Goal: Use online tool/utility: Utilize a website feature to perform a specific function

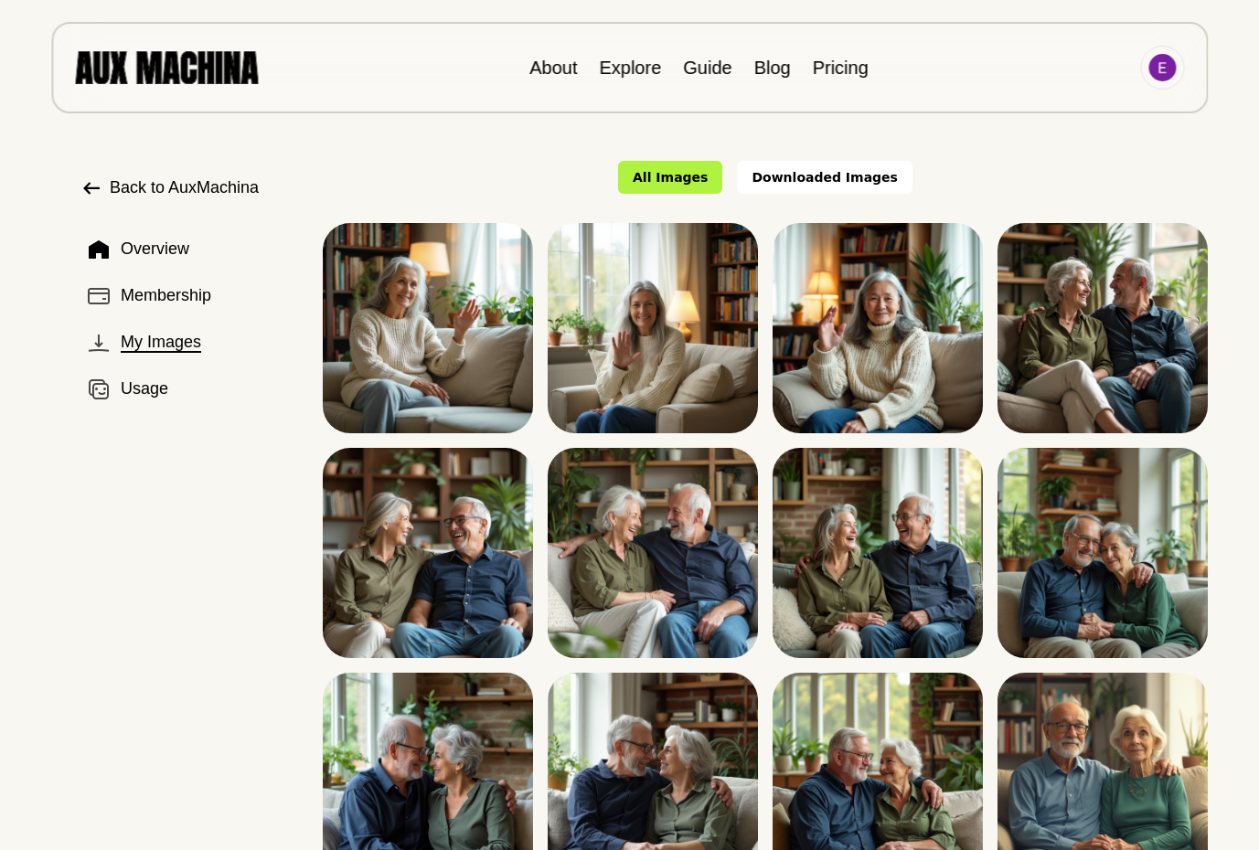
click at [204, 80] on img at bounding box center [166, 67] width 183 height 32
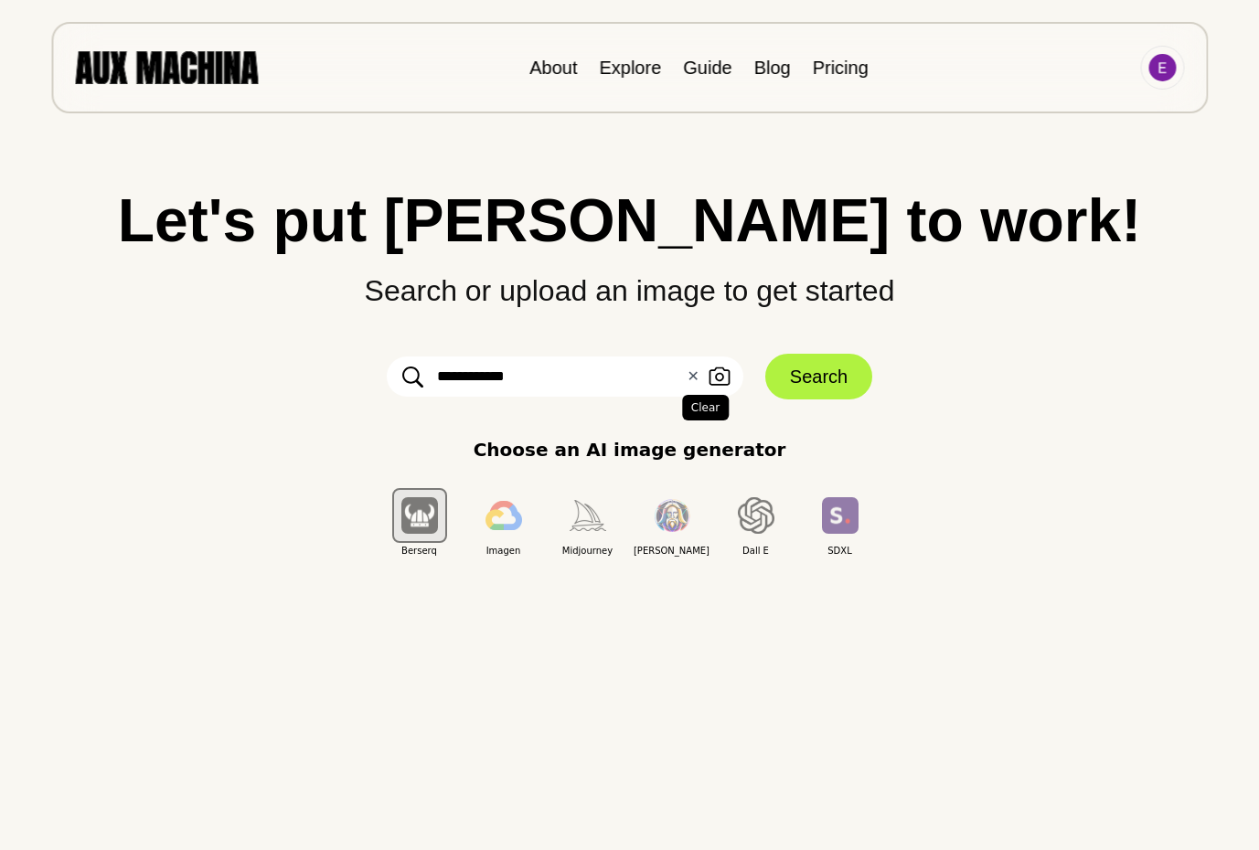
click at [695, 373] on button "✕ Clear" at bounding box center [693, 377] width 12 height 22
click at [965, 412] on div "Let's put Ai to work! Search or upload an image to get started Upload an Image …" at bounding box center [630, 374] width 1186 height 368
click at [715, 377] on icon "button" at bounding box center [719, 377] width 21 height 18
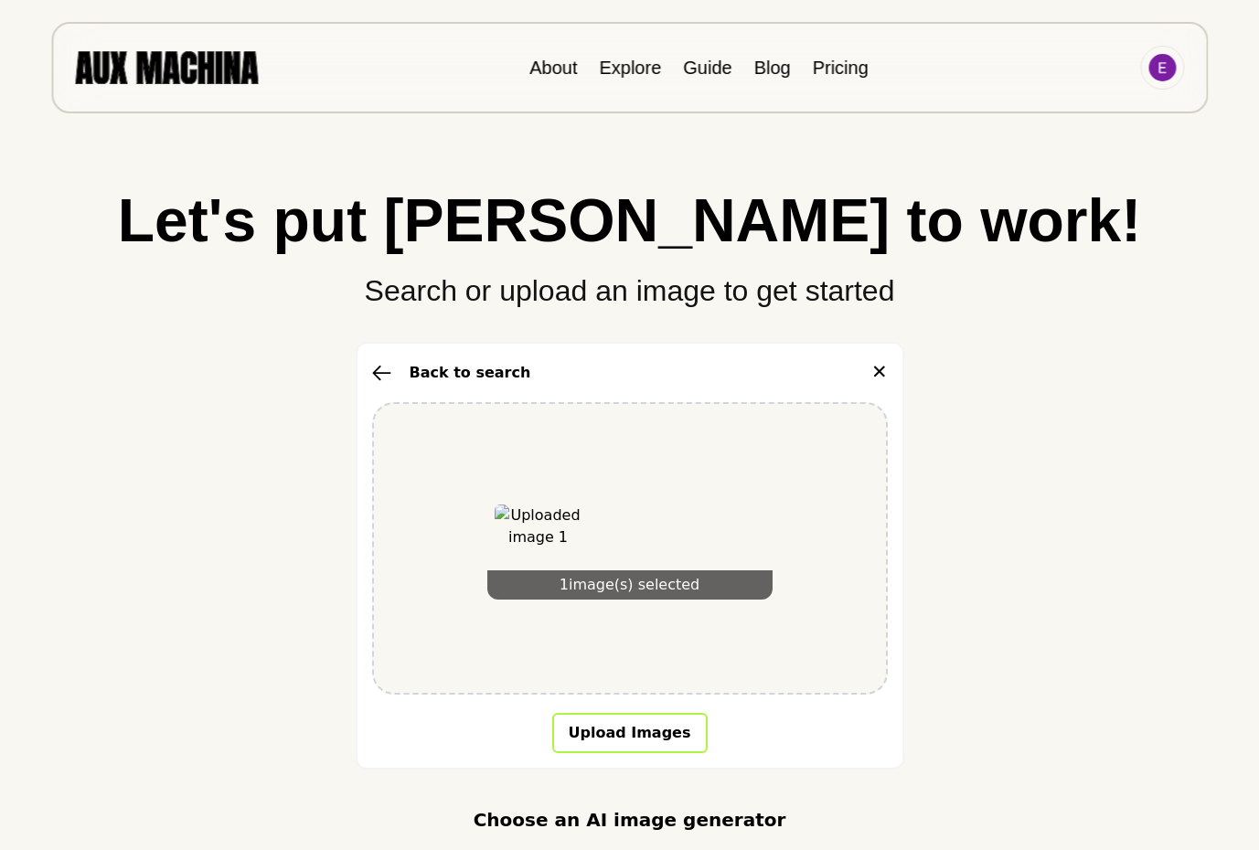
click at [652, 733] on button "Upload Images" at bounding box center [629, 733] width 155 height 40
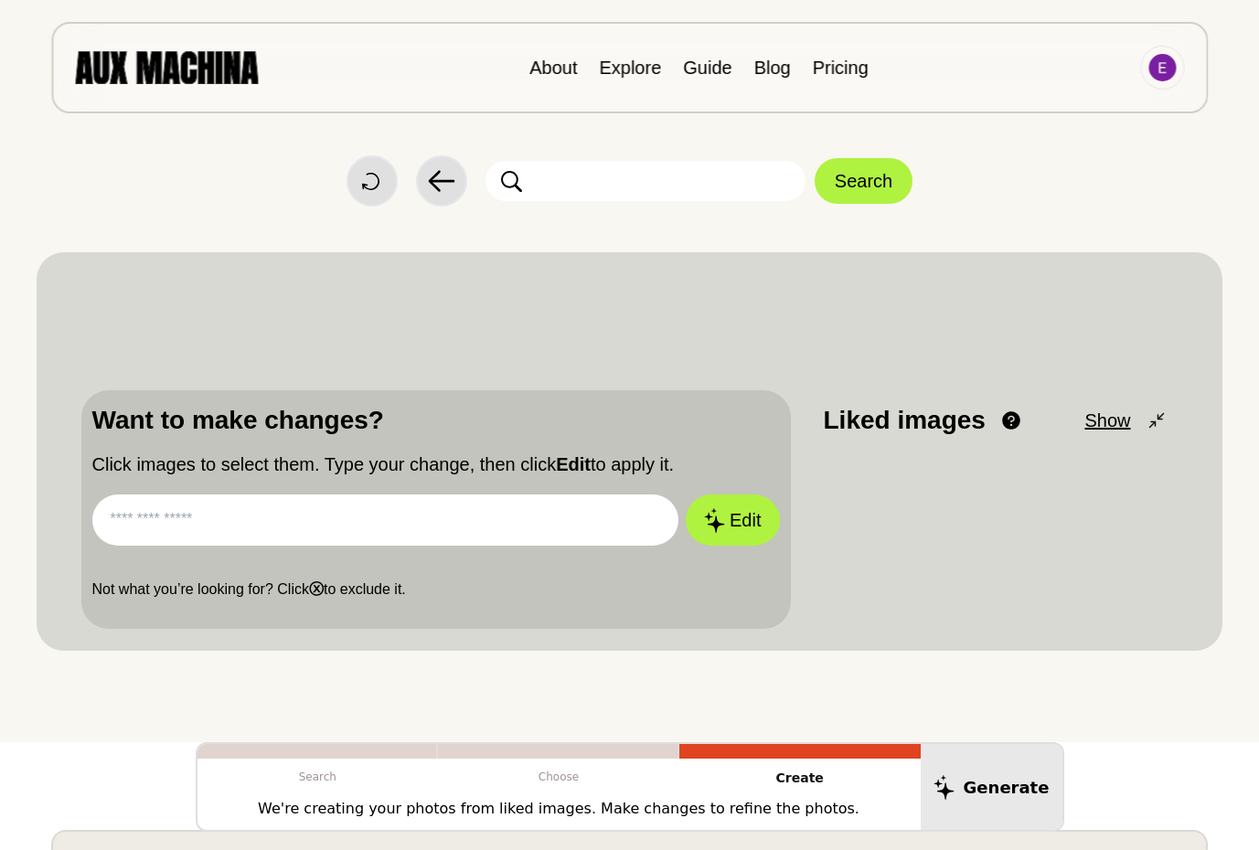
click at [788, 449] on div "Want to make changes? Click images to select them. Type your change, then click…" at bounding box center [436, 509] width 710 height 239
click at [832, 176] on button "Search" at bounding box center [864, 181] width 98 height 46
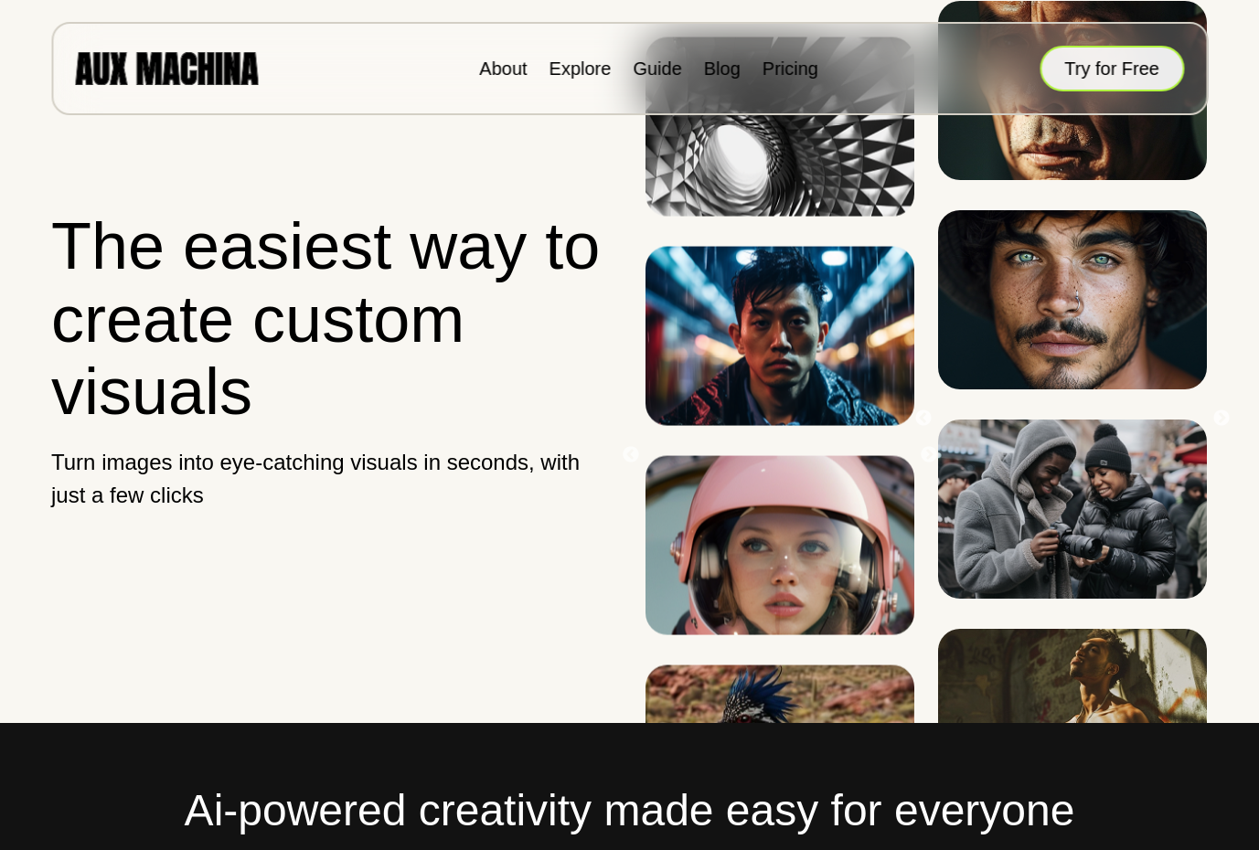
click at [1102, 72] on button "Try for Free" at bounding box center [1112, 69] width 144 height 46
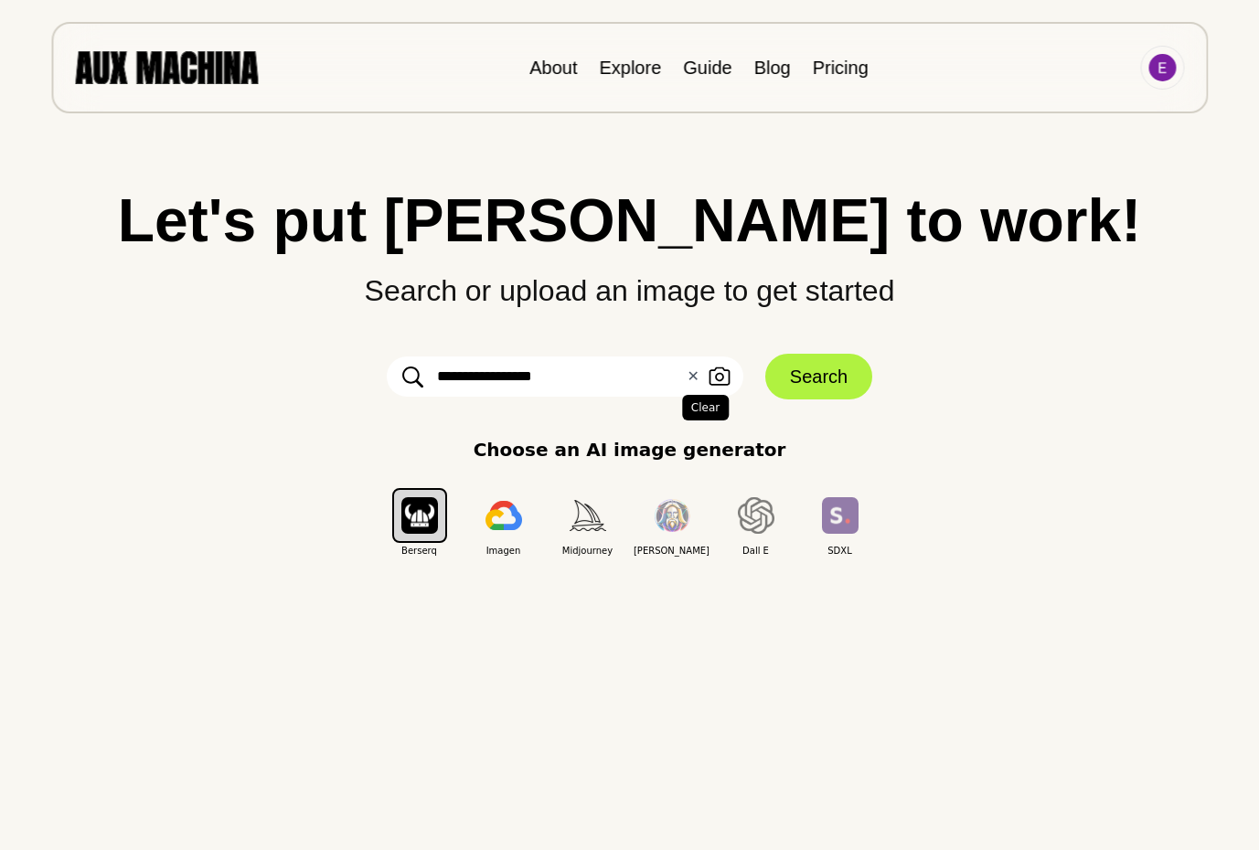
click at [694, 383] on button "✕ Clear" at bounding box center [693, 377] width 12 height 22
click at [1011, 431] on div "Let's put Ai to work! Search or upload an image to get started Upload an Image …" at bounding box center [630, 374] width 1186 height 368
click at [713, 376] on icon "button" at bounding box center [720, 377] width 22 height 19
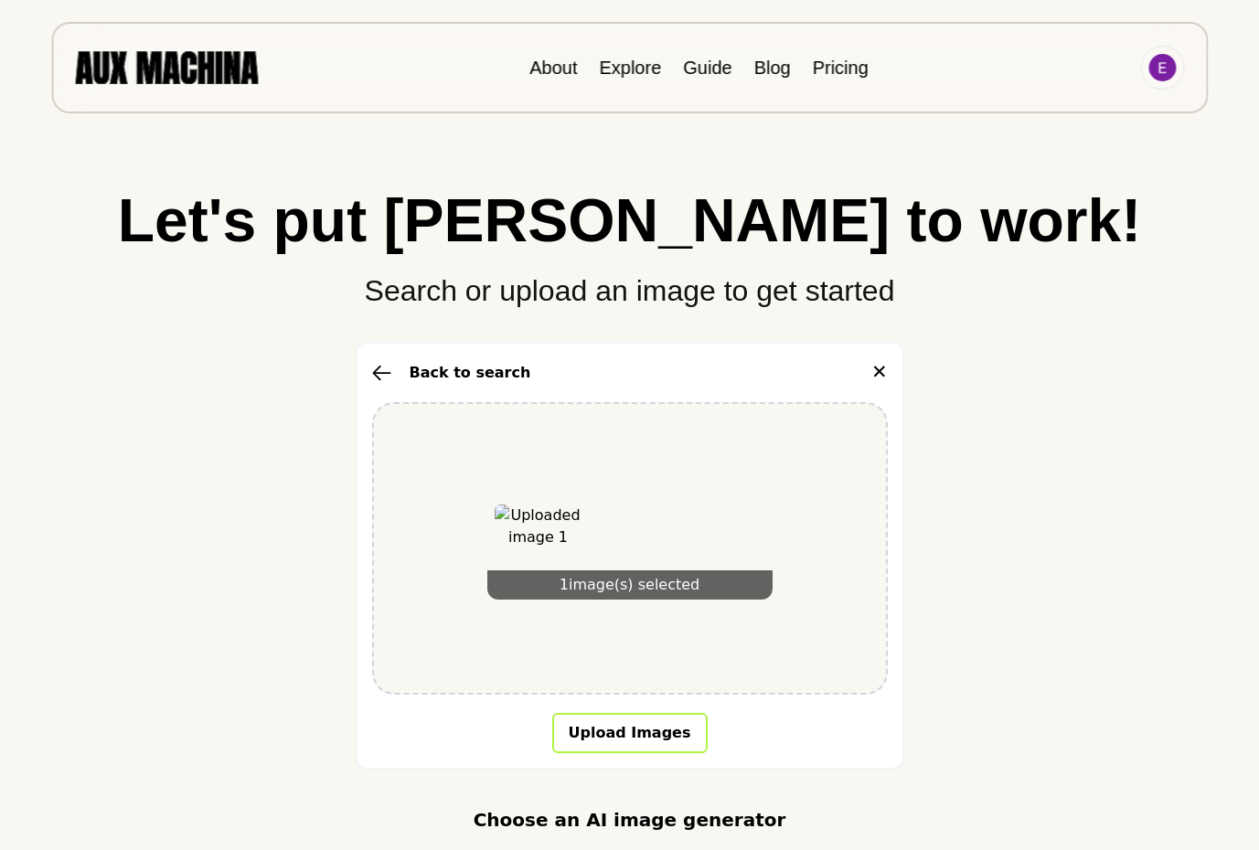
click at [627, 741] on button "Upload Images" at bounding box center [629, 733] width 155 height 40
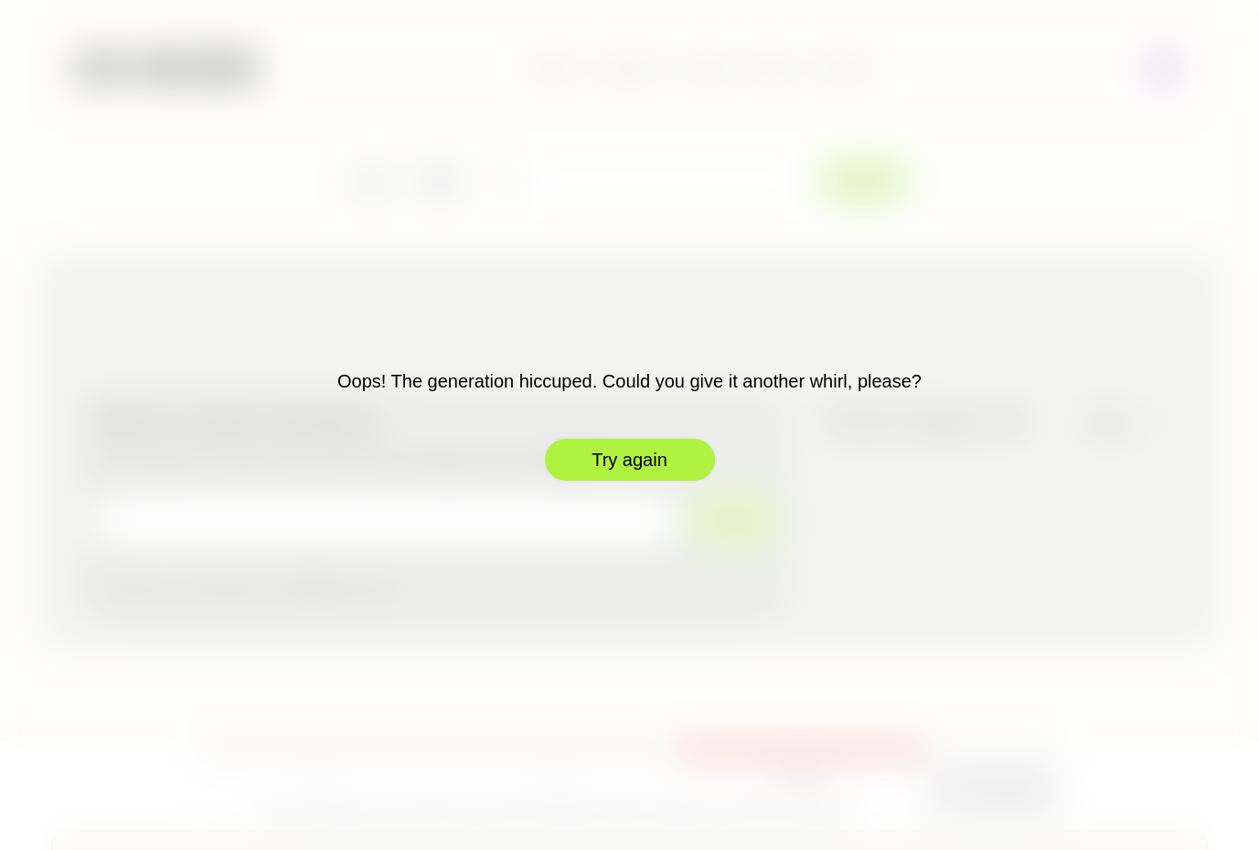
click at [645, 465] on button "Try again" at bounding box center [630, 460] width 174 height 46
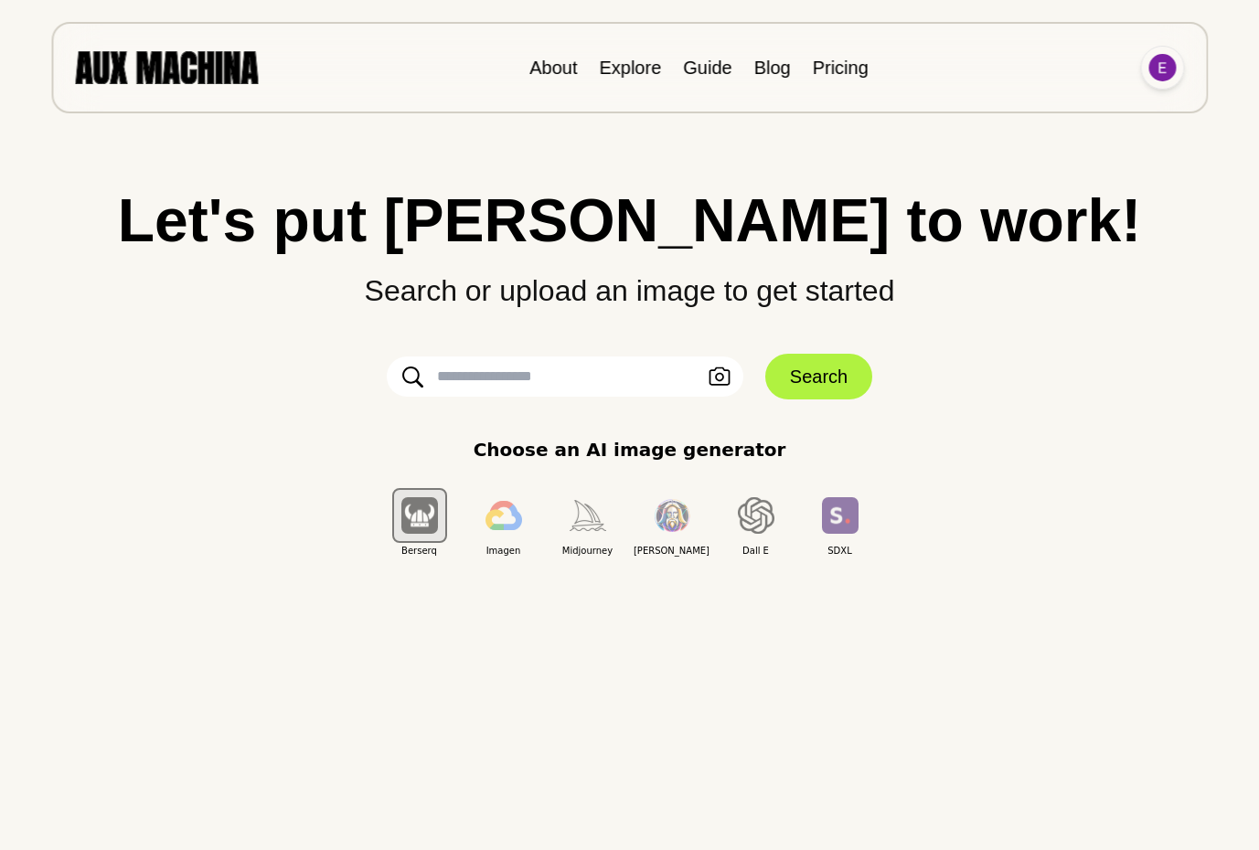
click at [1164, 62] on img at bounding box center [1162, 67] width 27 height 27
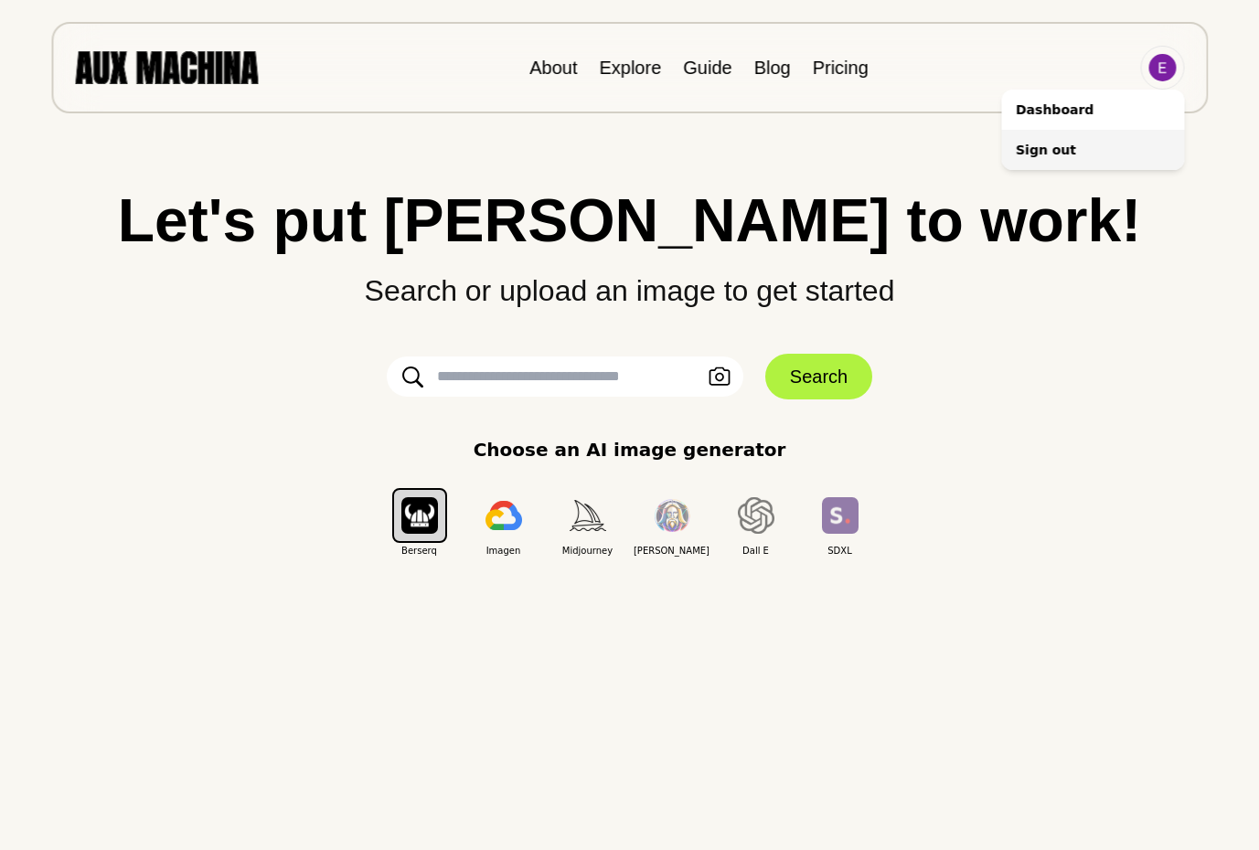
click at [1052, 143] on li "Sign out" at bounding box center [1092, 150] width 183 height 40
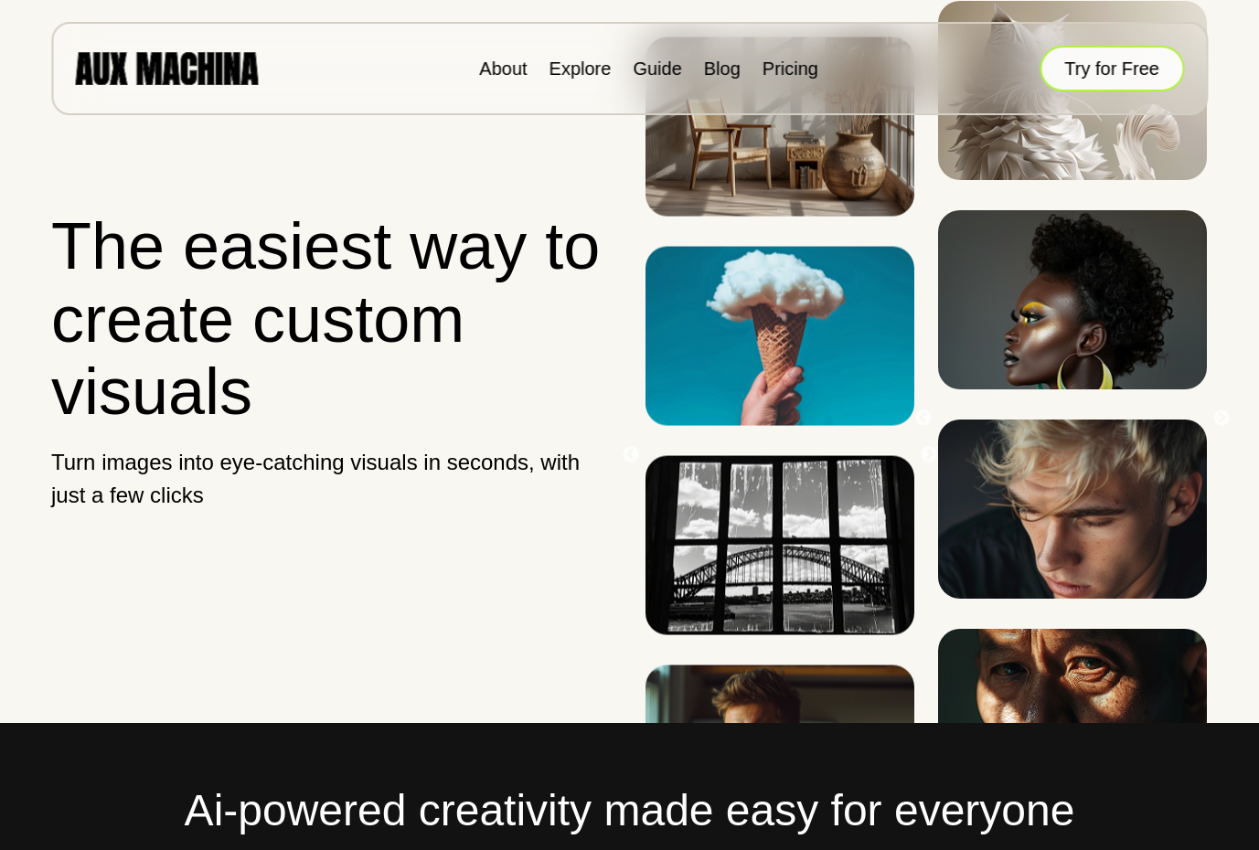
click at [1107, 72] on button "Try for Free" at bounding box center [1112, 69] width 144 height 46
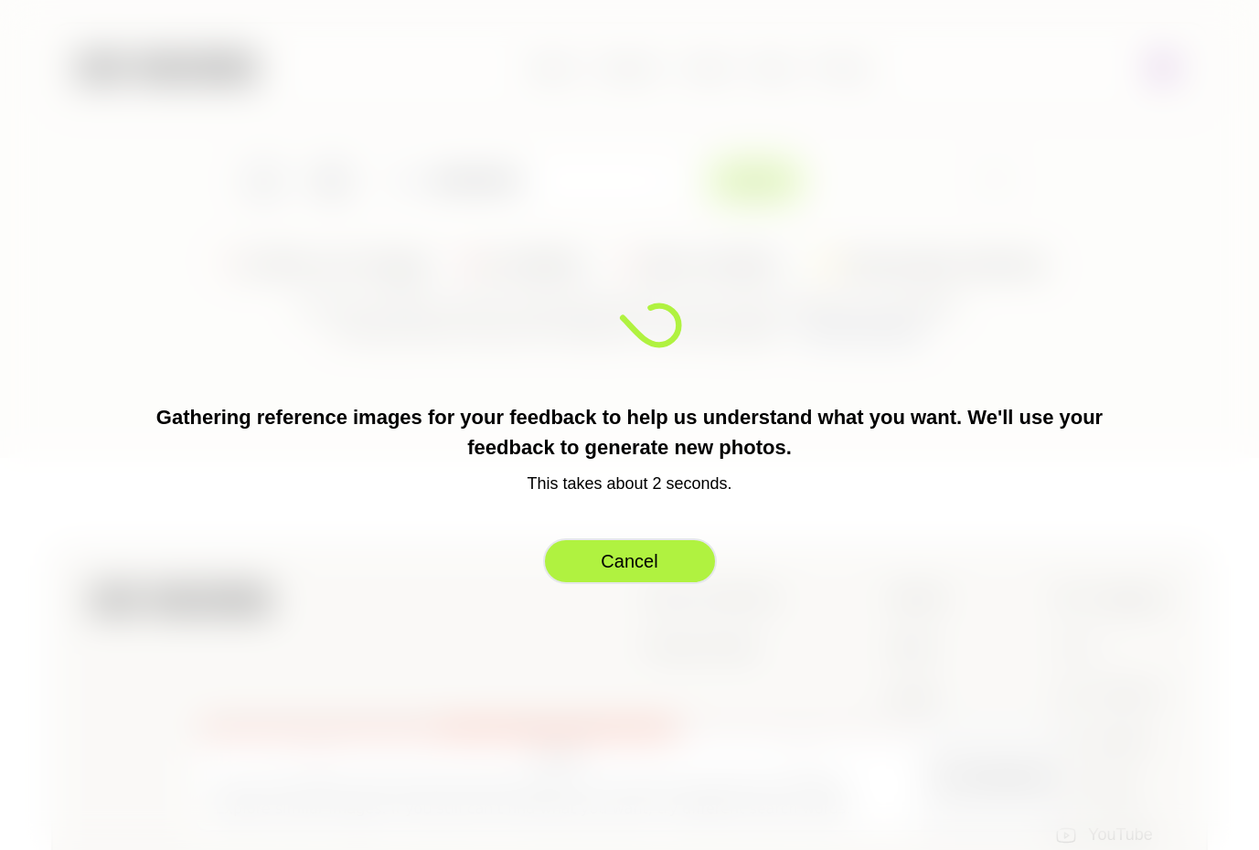
click at [639, 565] on button "Cancel" at bounding box center [630, 562] width 174 height 46
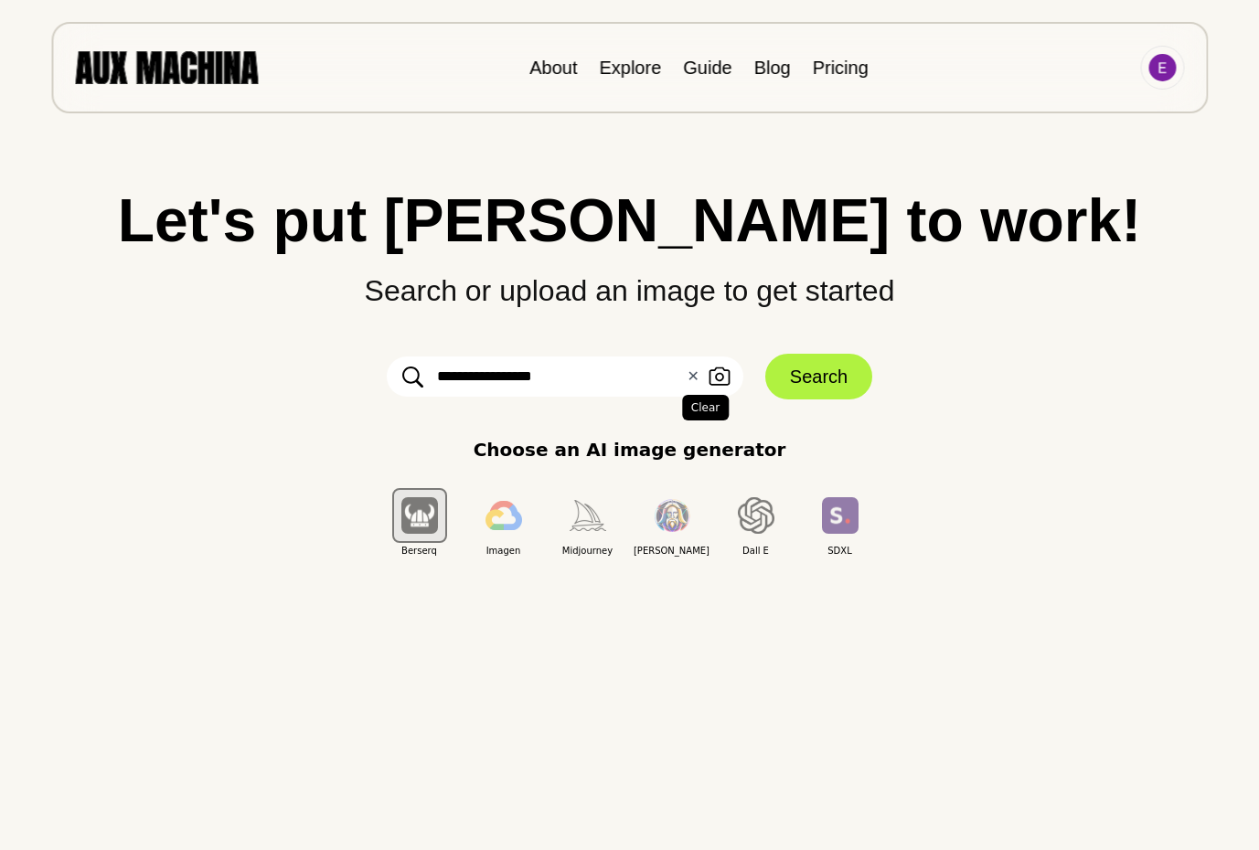
click at [695, 380] on button "✕ Clear" at bounding box center [693, 377] width 12 height 22
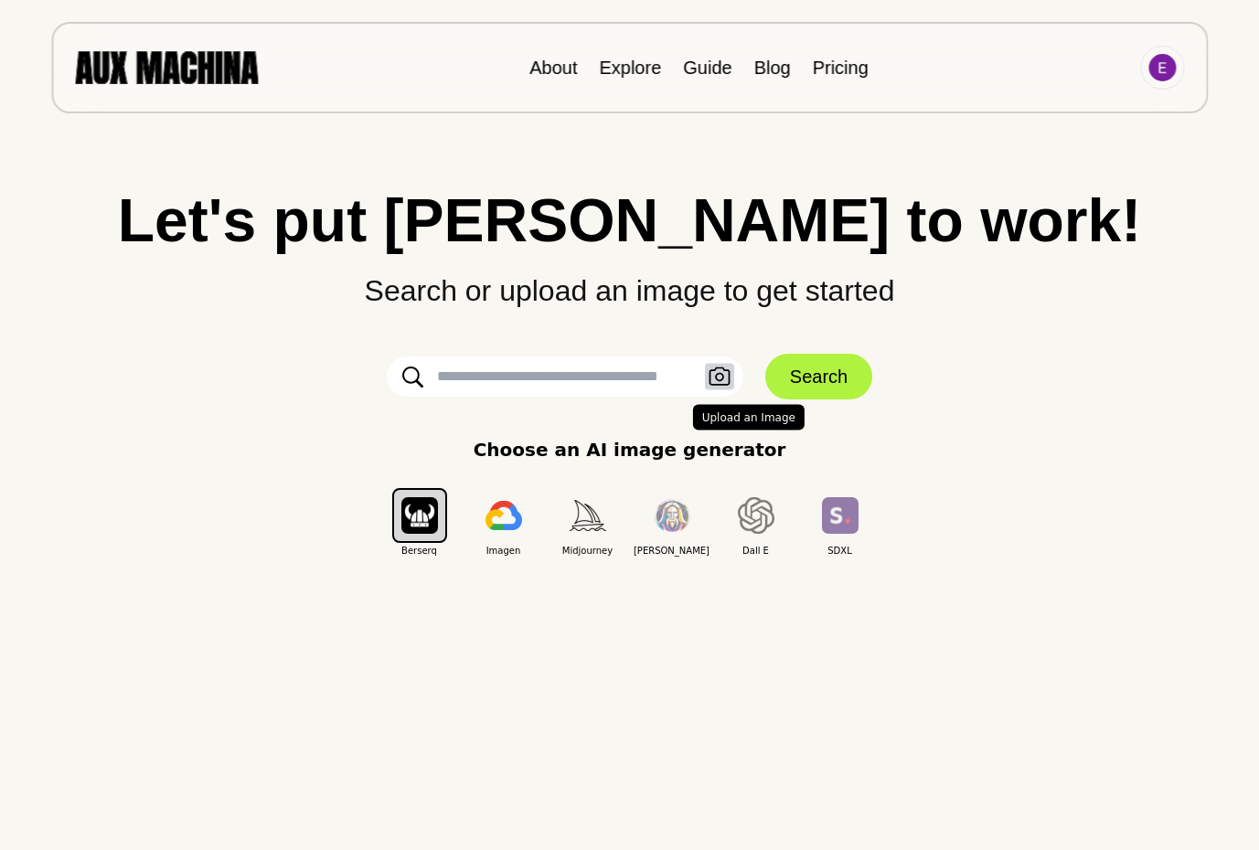
click at [722, 378] on icon "button" at bounding box center [719, 377] width 21 height 18
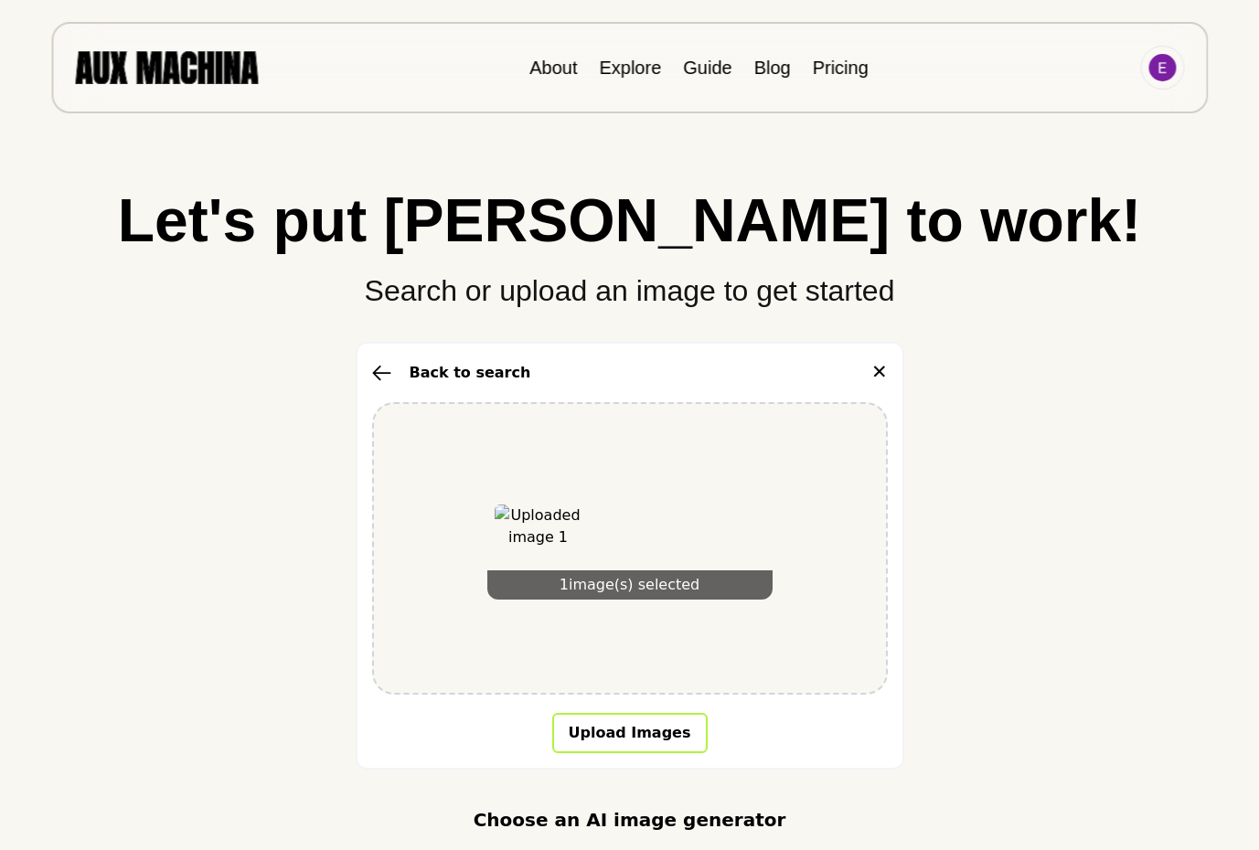
click at [665, 733] on button "Upload Images" at bounding box center [629, 733] width 155 height 40
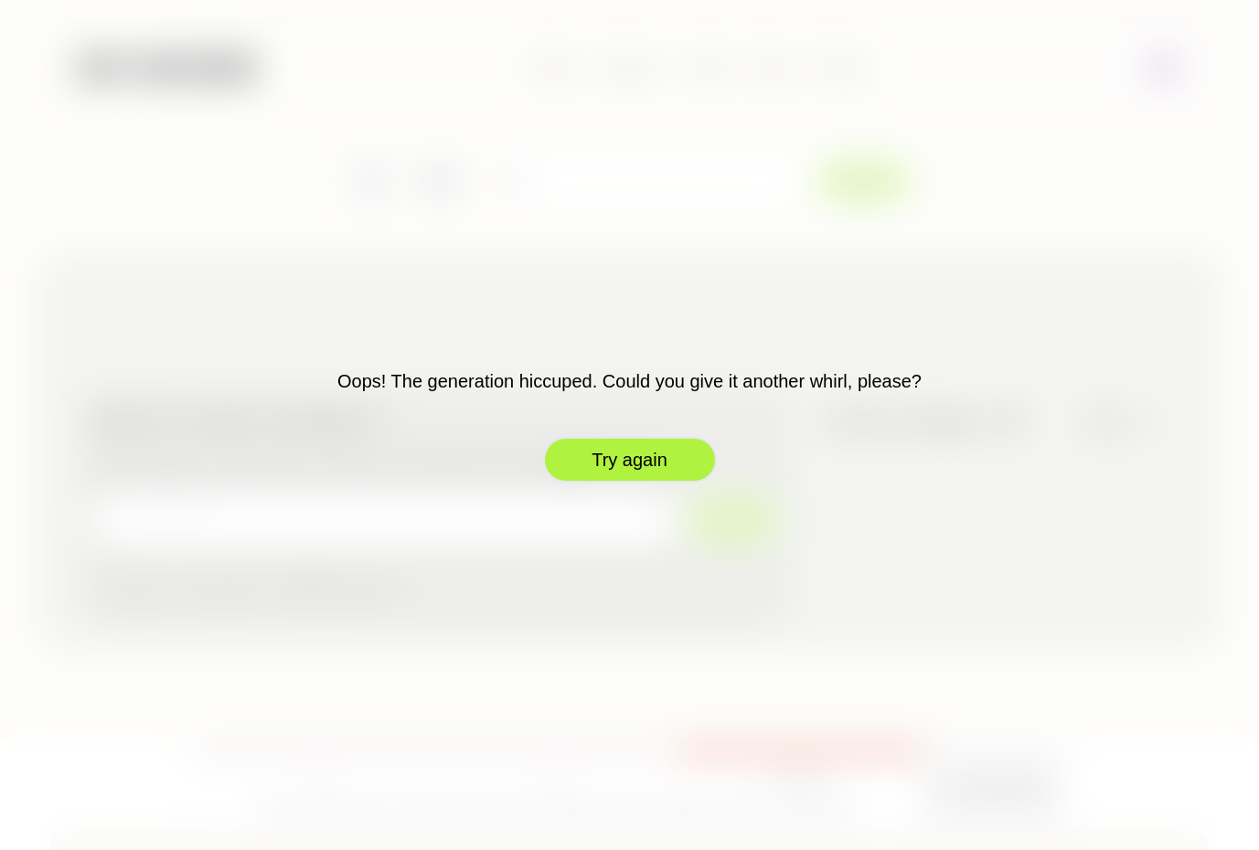
click at [674, 458] on button "Try again" at bounding box center [630, 460] width 174 height 46
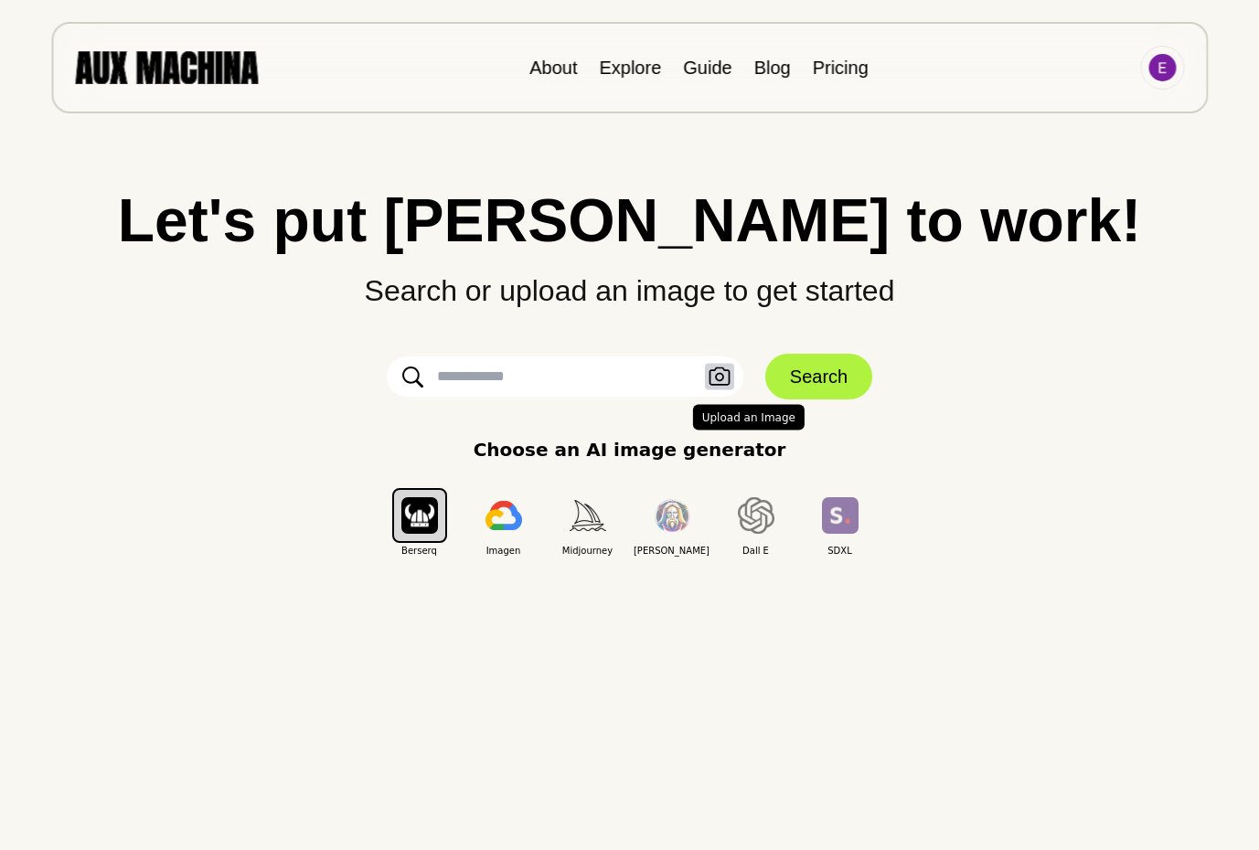
click at [730, 374] on button "Upload an Image" at bounding box center [719, 377] width 29 height 27
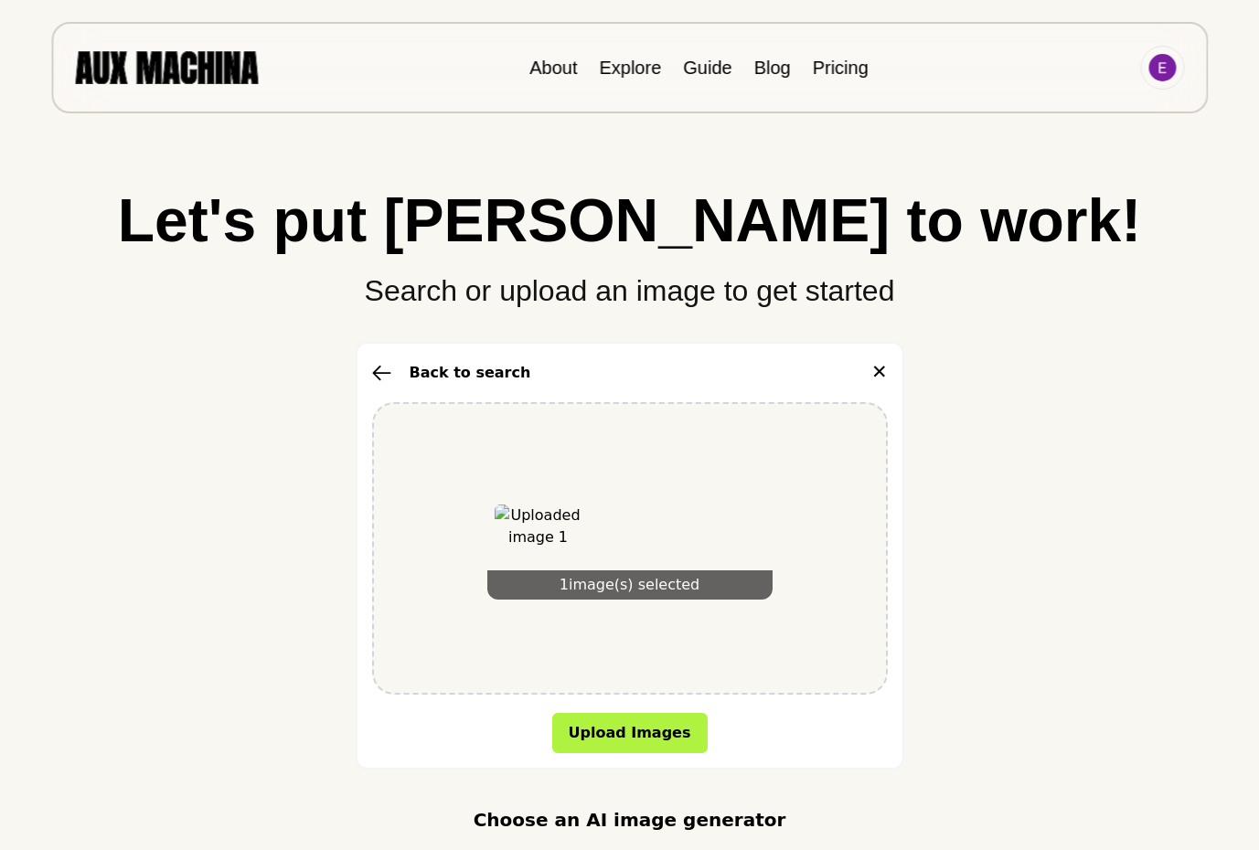
scroll to position [93, 0]
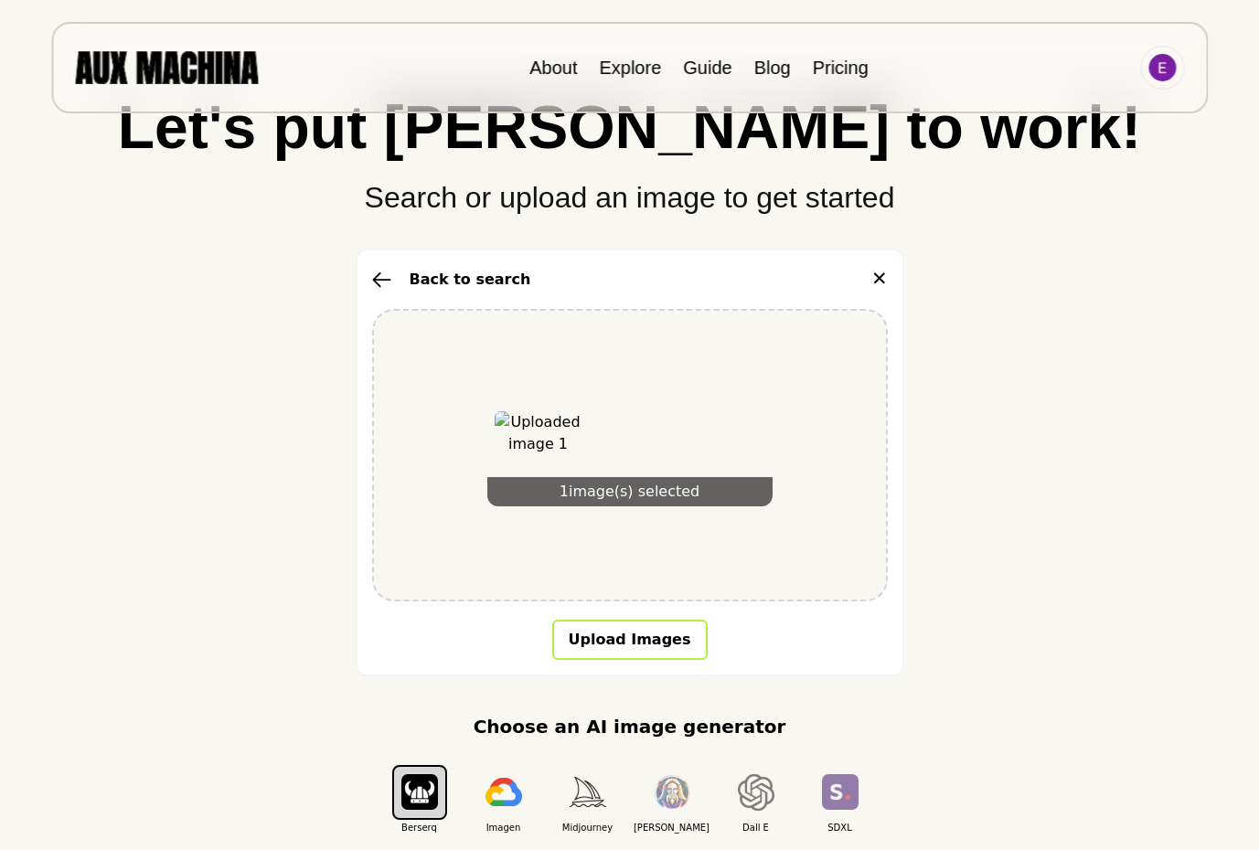
click at [618, 644] on button "Upload Images" at bounding box center [629, 640] width 155 height 40
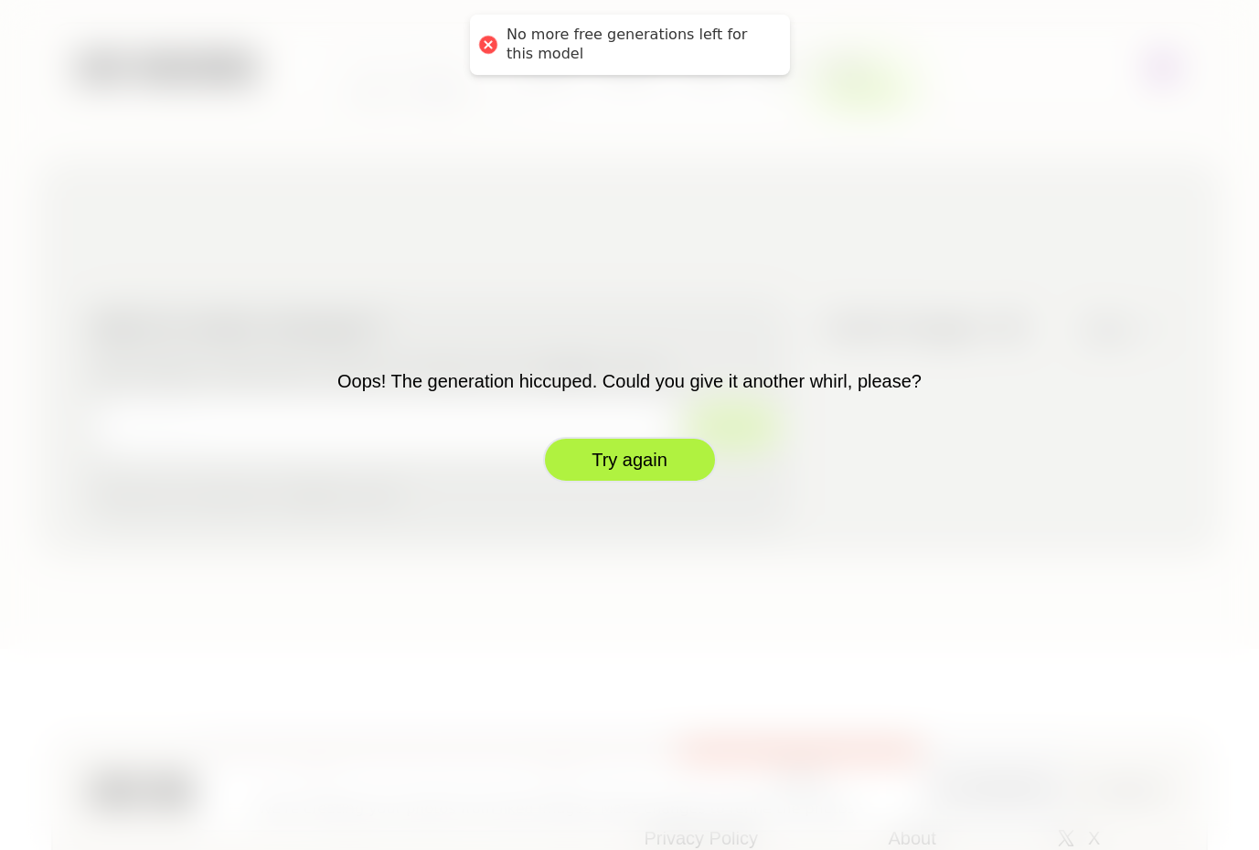
click at [631, 461] on button "Try again" at bounding box center [630, 460] width 174 height 46
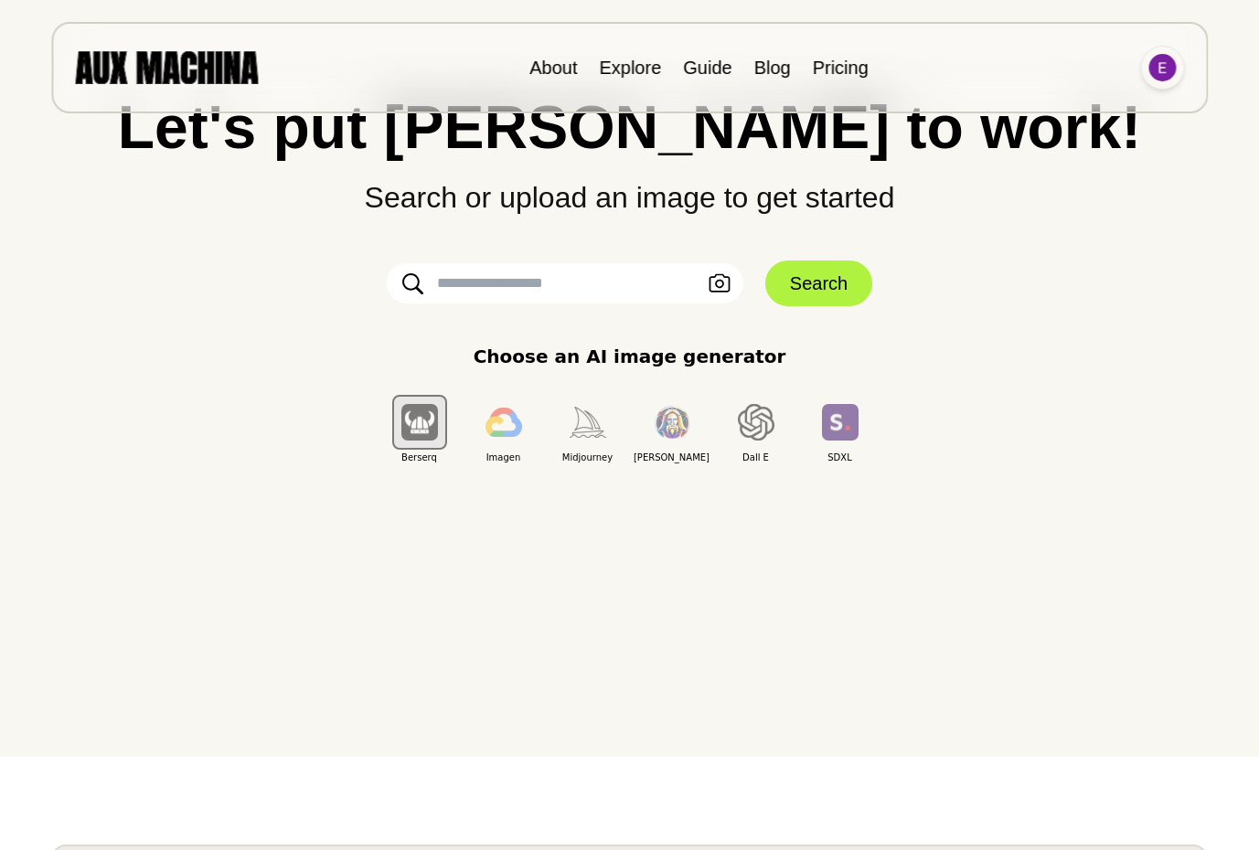
click at [1160, 71] on img at bounding box center [1162, 67] width 27 height 27
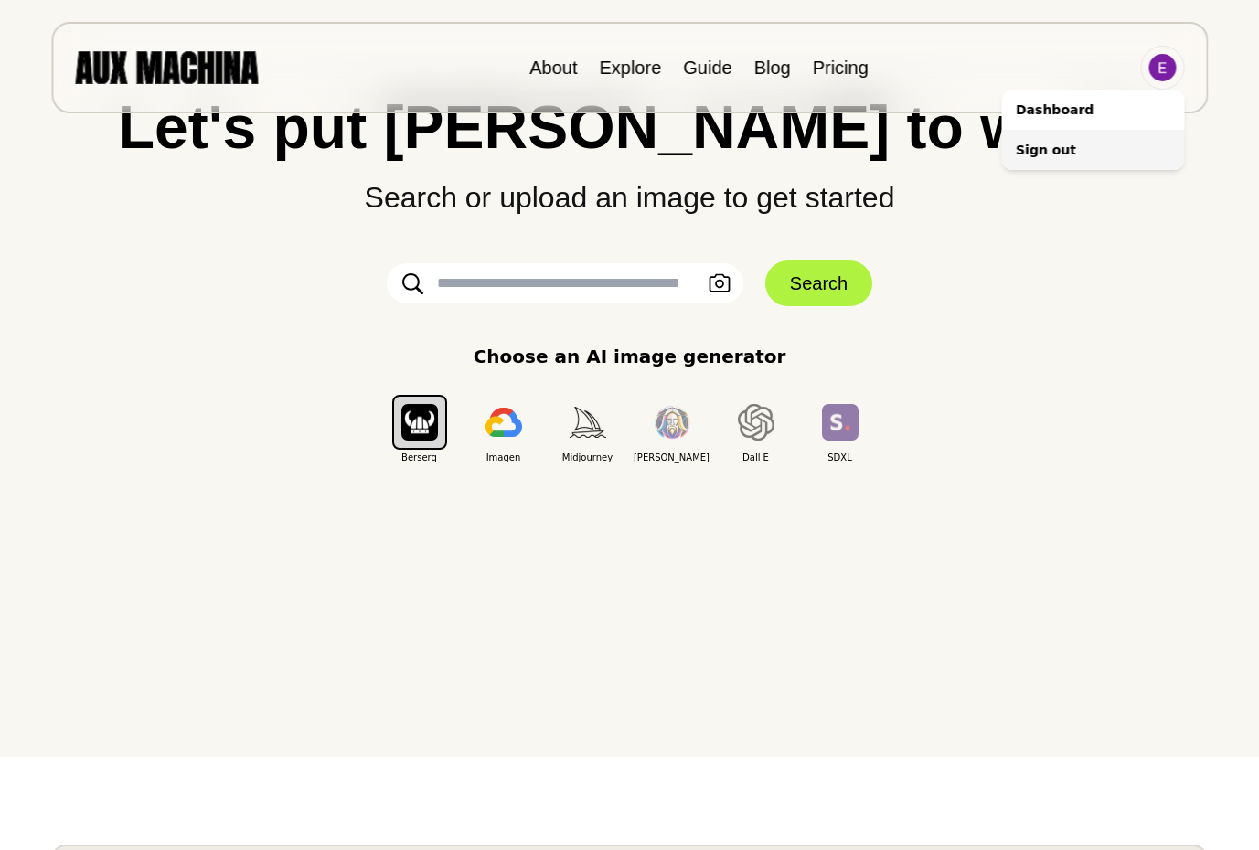
click at [1042, 151] on li "Sign out" at bounding box center [1092, 150] width 183 height 40
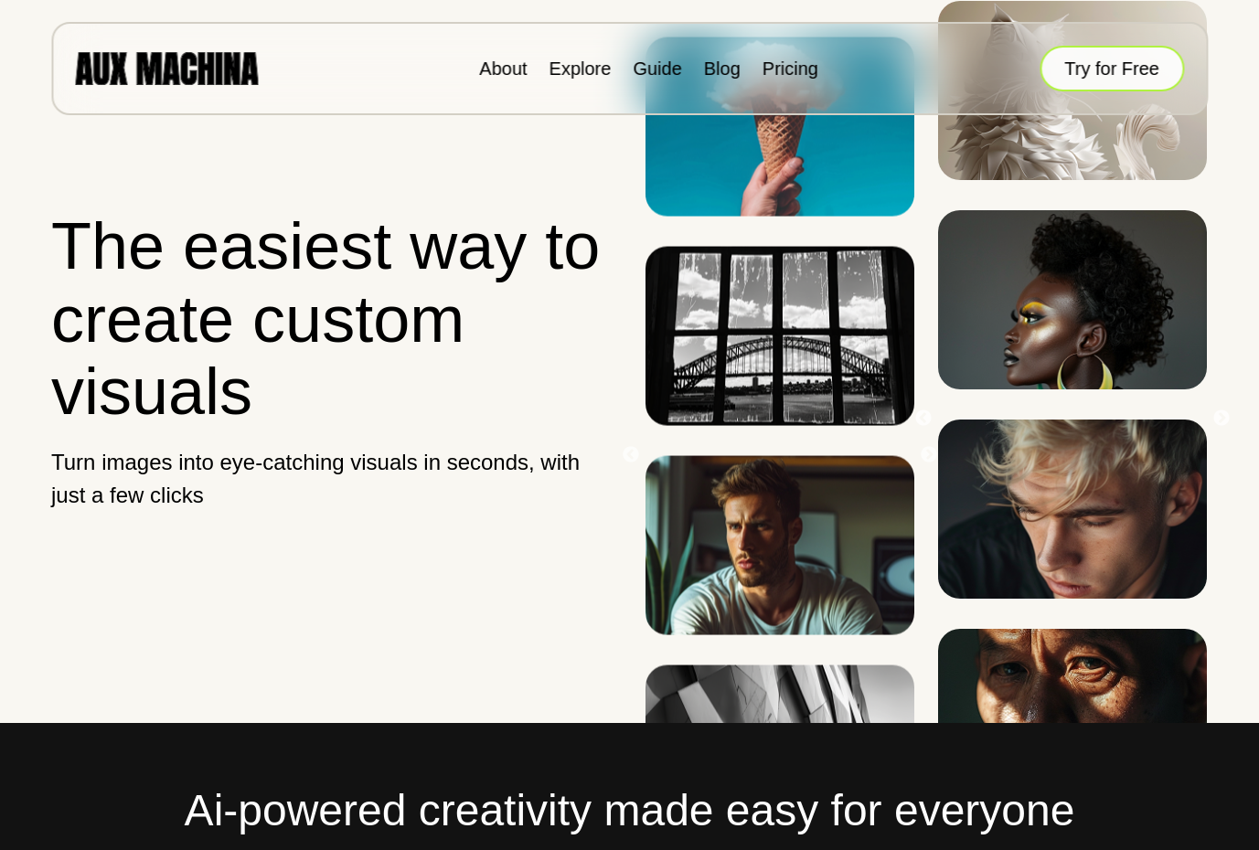
click at [1110, 64] on button "Try for Free" at bounding box center [1112, 69] width 144 height 46
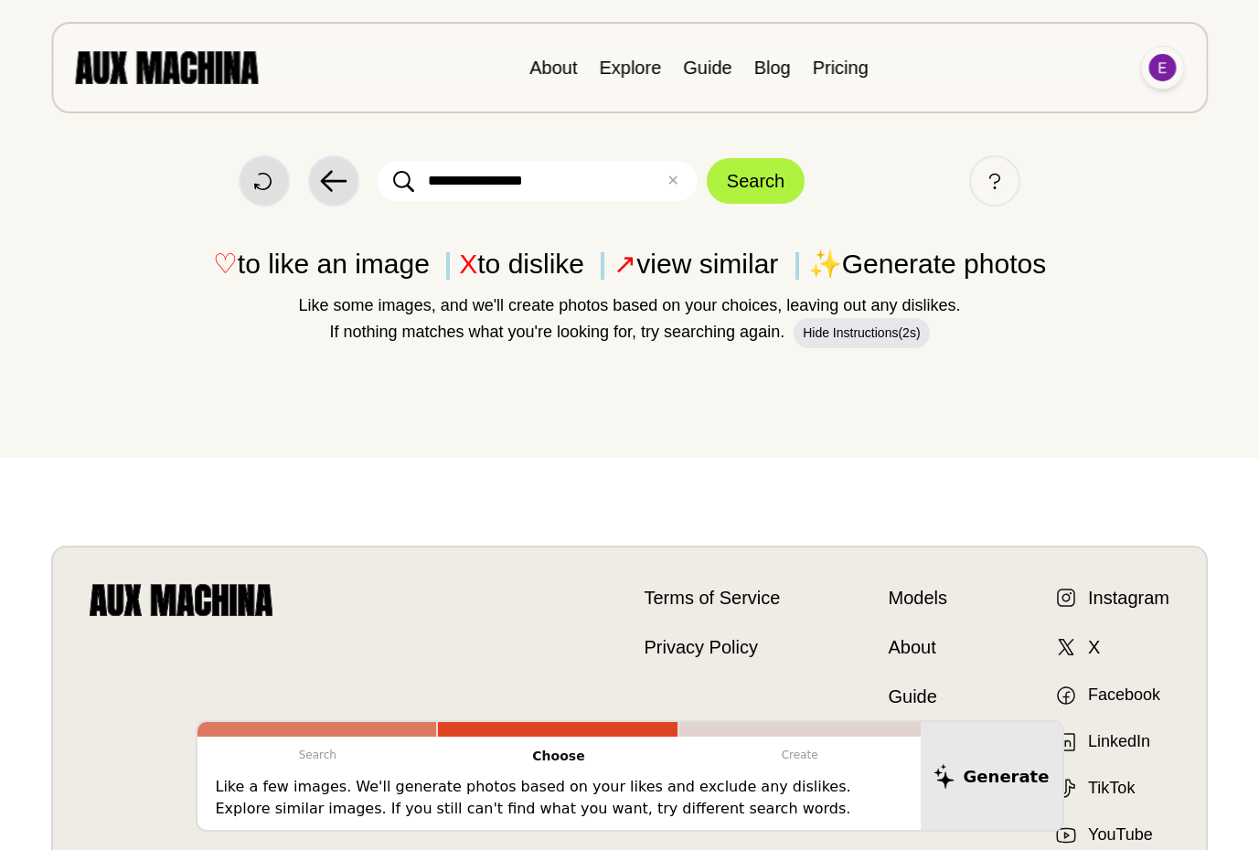
click at [1169, 64] on img at bounding box center [1162, 67] width 27 height 27
click at [1064, 144] on li "Sign out" at bounding box center [1092, 150] width 183 height 40
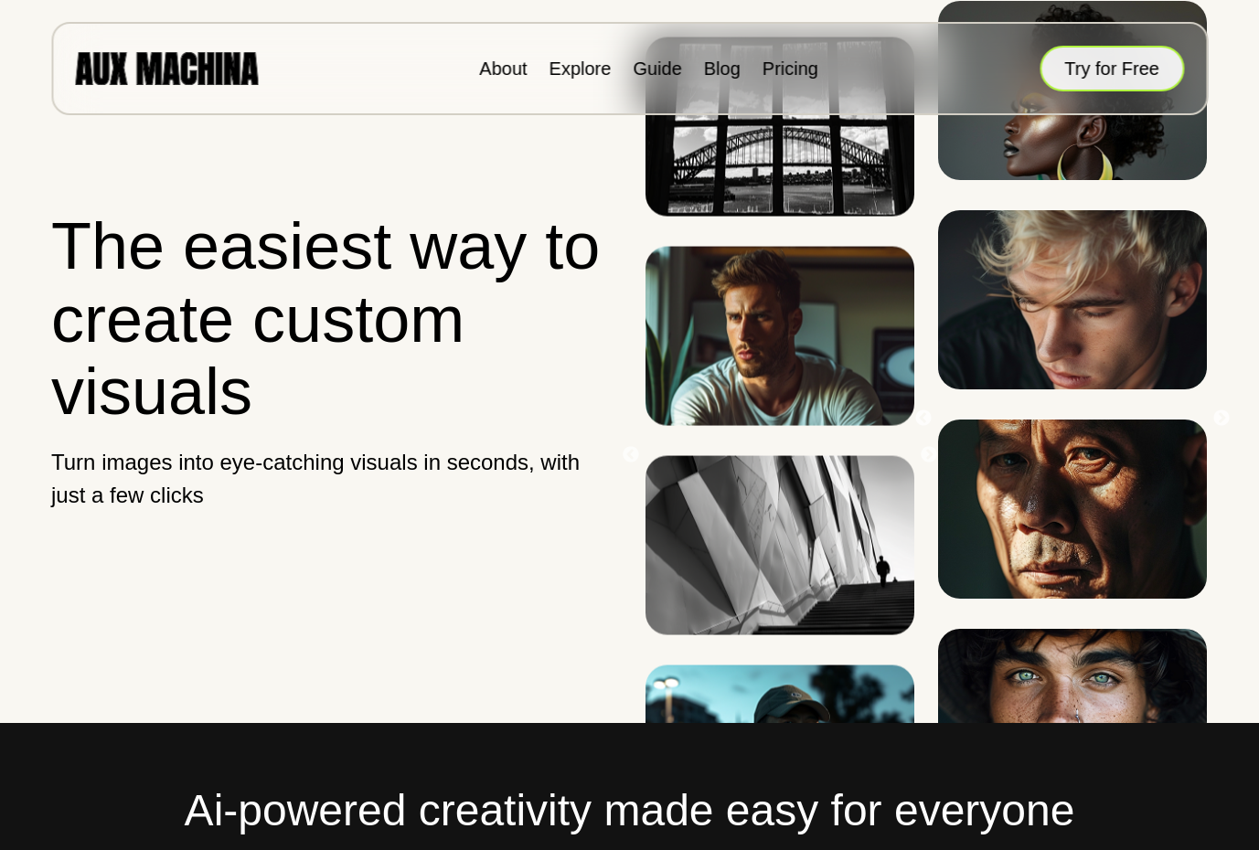
click at [1121, 70] on button "Try for Free" at bounding box center [1112, 69] width 144 height 46
